Goal: Information Seeking & Learning: Learn about a topic

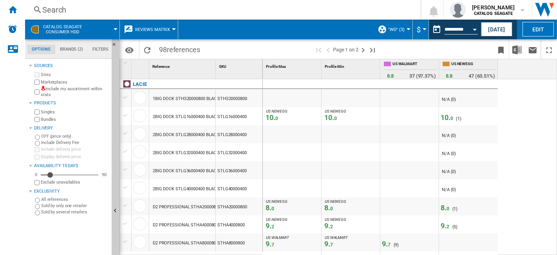
click at [162, 30] on span "Reviews Matrix" at bounding box center [152, 29] width 35 height 5
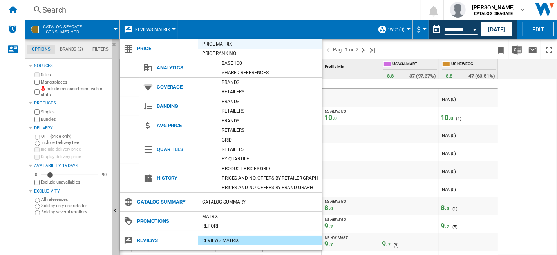
click at [231, 46] on div "Price Matrix" at bounding box center [260, 44] width 124 height 8
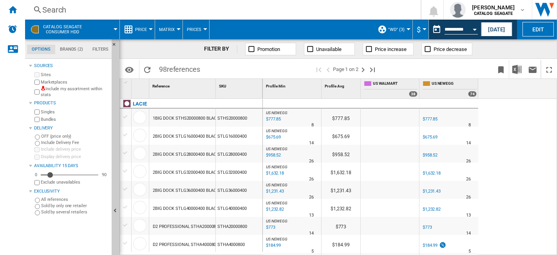
click at [419, 29] on span "$" at bounding box center [419, 29] width 4 height 8
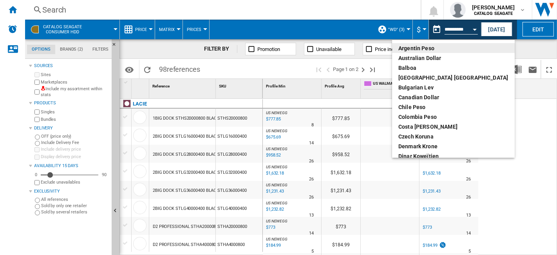
click at [419, 29] on md-backdrop at bounding box center [278, 127] width 557 height 255
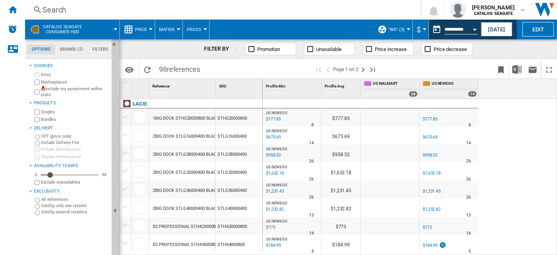
click at [431, 119] on div "$777.85" at bounding box center [430, 118] width 15 height 5
click at [430, 122] on div "$777.85" at bounding box center [430, 119] width 16 height 8
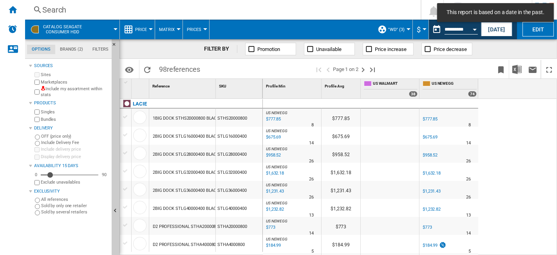
click at [433, 119] on div "$777.85" at bounding box center [430, 118] width 15 height 5
click at [427, 117] on div "$777.85" at bounding box center [430, 118] width 15 height 5
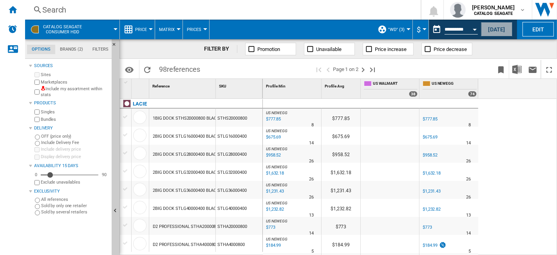
click at [494, 28] on button "[DATE]" at bounding box center [496, 29] width 31 height 15
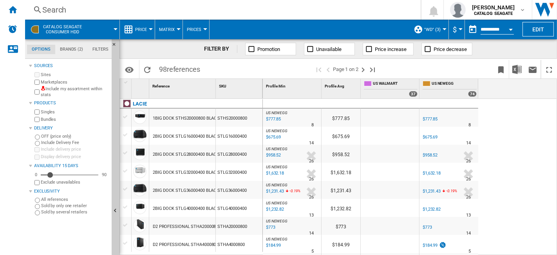
click at [436, 118] on div "$777.85" at bounding box center [430, 118] width 15 height 5
click at [344, 118] on div "$777.85" at bounding box center [341, 118] width 39 height 18
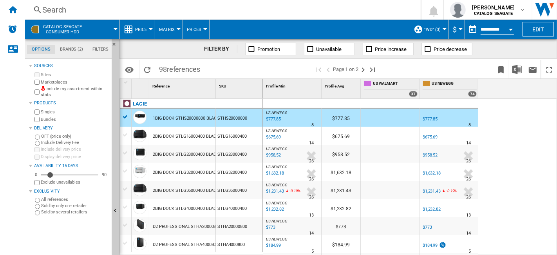
click at [275, 119] on div "$777.85" at bounding box center [273, 119] width 16 height 8
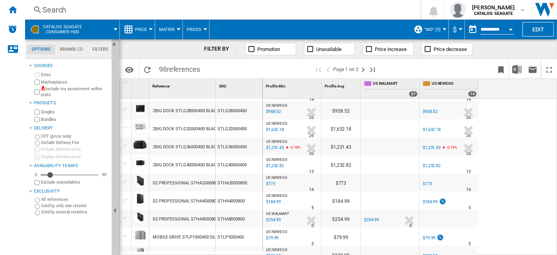
click at [521, 161] on div "US NEWEGG : US NEWEGG -1.0 % $777.85 % N/A 8 US NEWEGG : US NEWEGG $777.85 US N…" at bounding box center [410, 177] width 295 height 157
click at [117, 27] on md-menu "CATALOG SEAGATE Consumer hdd" at bounding box center [72, 30] width 95 height 20
click at [116, 29] on div at bounding box center [116, 29] width 4 height 2
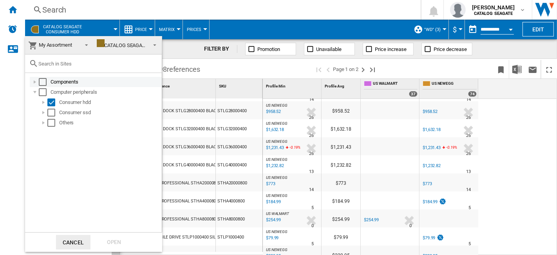
click at [45, 78] on div "Select" at bounding box center [43, 82] width 8 height 8
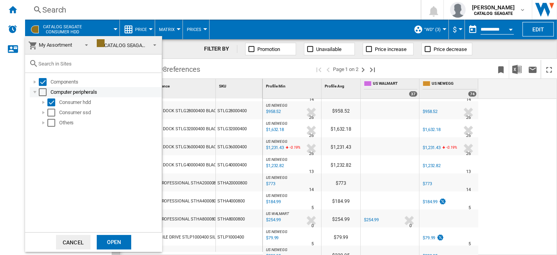
click at [46, 93] on div "Select" at bounding box center [43, 92] width 8 height 8
click at [115, 236] on div "Open" at bounding box center [114, 242] width 34 height 15
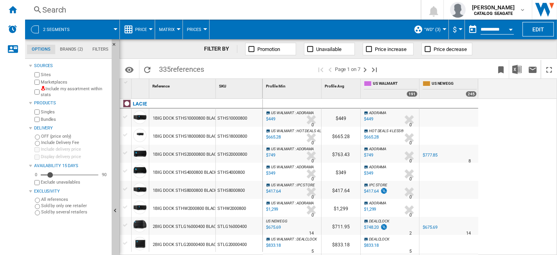
click at [374, 138] on div "$665.28" at bounding box center [371, 136] width 15 height 5
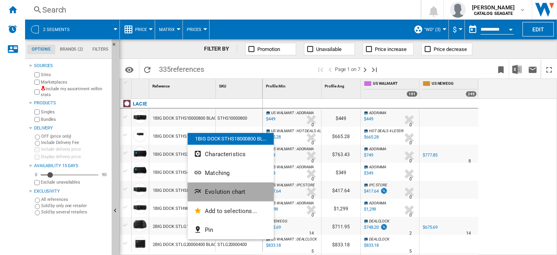
click at [233, 194] on span "Evolution chart" at bounding box center [225, 191] width 40 height 7
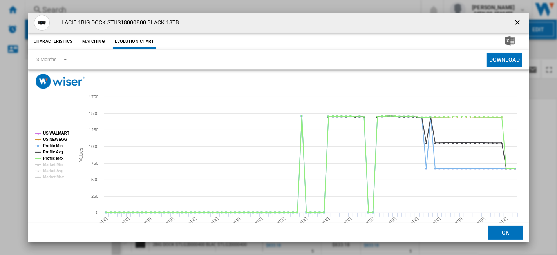
click at [514, 22] on ng-md-icon "getI18NText('BUTTONS.CLOSE_DIALOG')" at bounding box center [518, 22] width 9 height 9
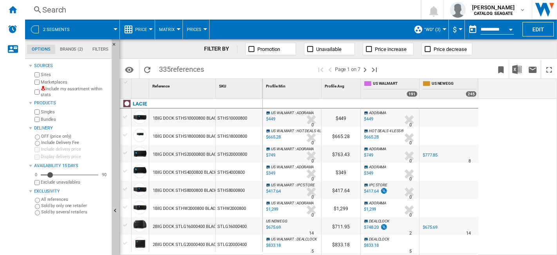
click at [135, 29] on span "Price" at bounding box center [141, 29] width 12 height 5
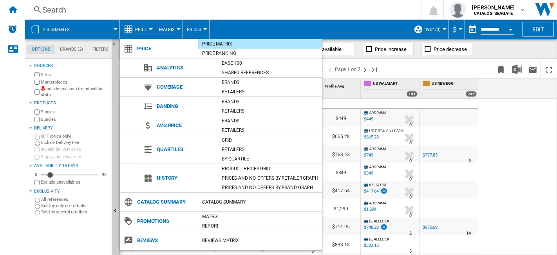
click at [495, 182] on md-backdrop at bounding box center [278, 127] width 557 height 255
